Goal: Task Accomplishment & Management: Manage account settings

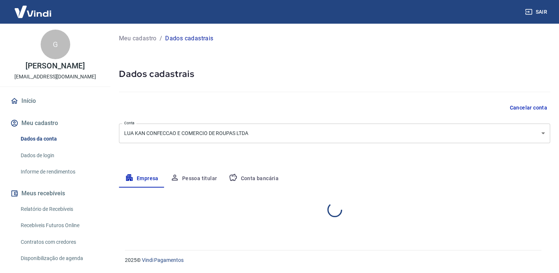
select select "SP"
select select "business"
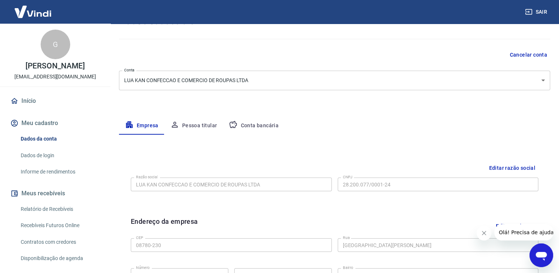
scroll to position [59, 0]
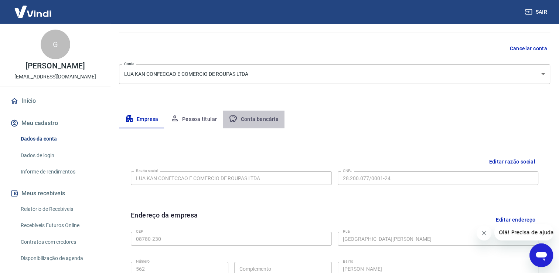
click at [259, 118] on button "Conta bancária" at bounding box center [254, 120] width 62 height 18
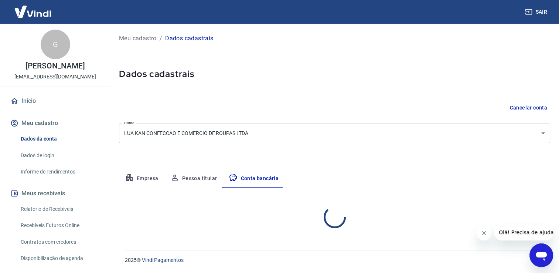
scroll to position [0, 0]
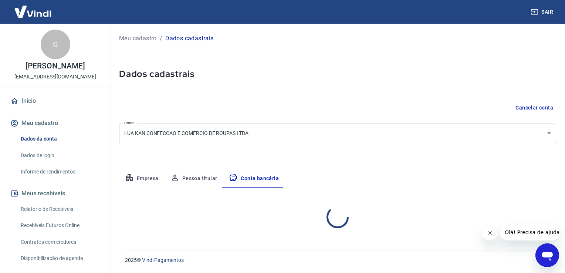
select select "1"
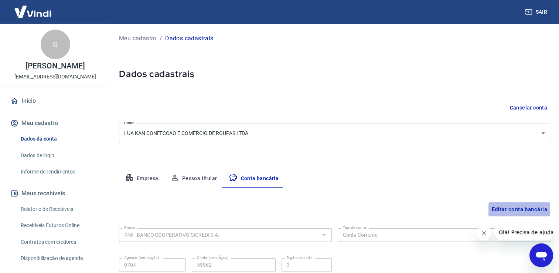
click at [532, 207] on button "Editar conta bancária" at bounding box center [520, 209] width 62 height 14
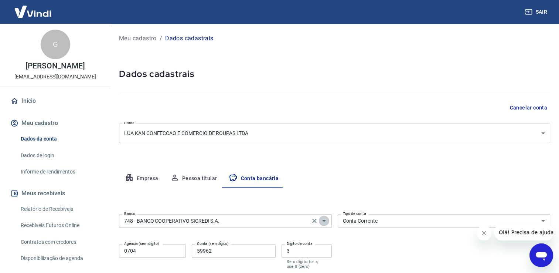
click at [323, 222] on icon "Abrir" at bounding box center [324, 220] width 9 height 9
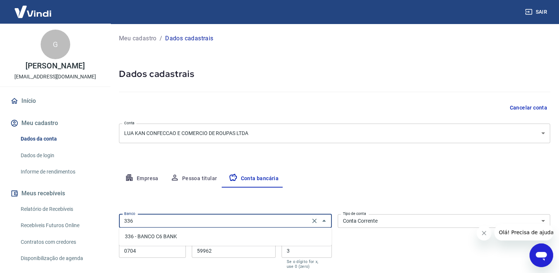
click at [153, 234] on li "336 - BANCO C6 BANK" at bounding box center [225, 236] width 213 height 12
type input "336 - BANCO C6 BANK"
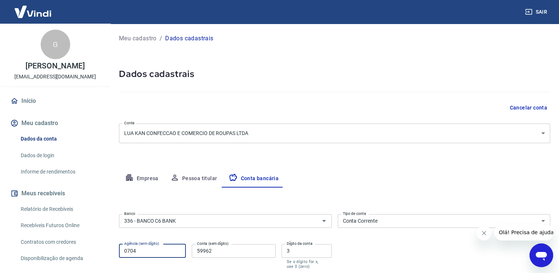
click at [150, 250] on input "0704" at bounding box center [152, 251] width 67 height 14
type input "0001"
click at [221, 251] on input "59962" at bounding box center [234, 251] width 84 height 14
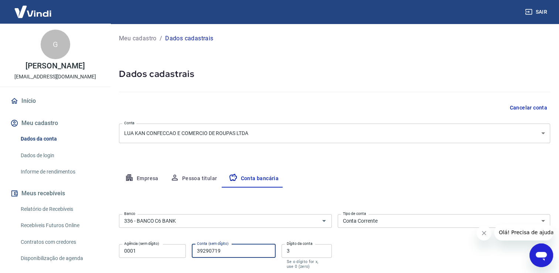
type input "39290719"
click at [294, 250] on input "3" at bounding box center [307, 251] width 50 height 14
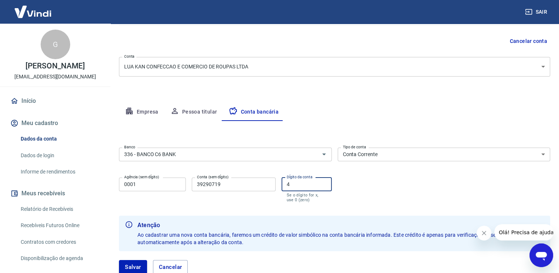
scroll to position [74, 0]
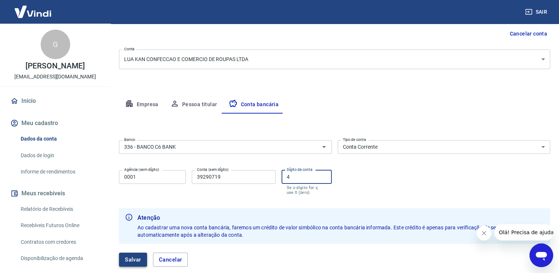
type input "4"
click at [128, 260] on button "Salvar" at bounding box center [133, 259] width 28 height 14
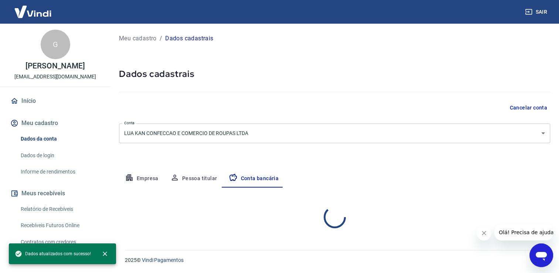
scroll to position [0, 0]
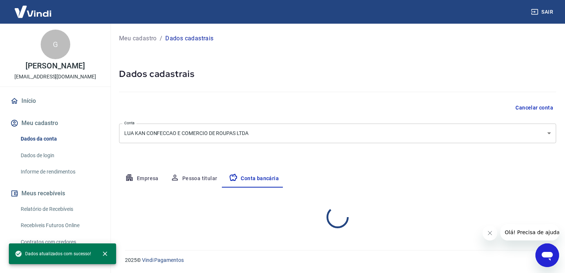
select select "1"
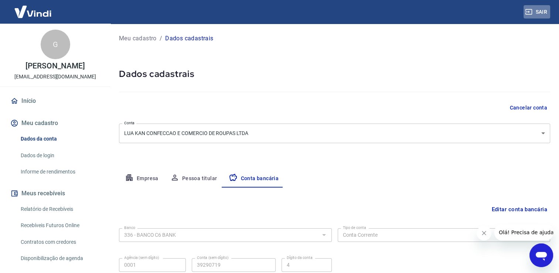
click at [531, 13] on icon "button" at bounding box center [528, 11] width 7 height 7
